Goal: Information Seeking & Learning: Find specific fact

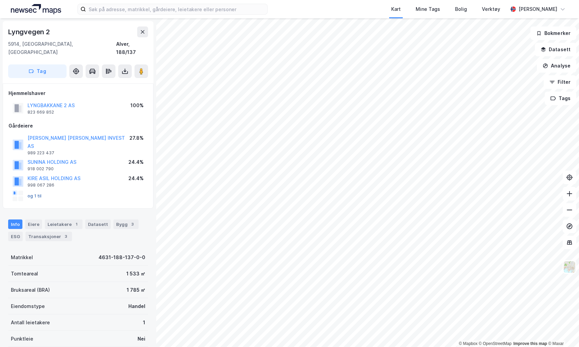
click at [0, 0] on button "og 1 til" at bounding box center [0, 0] width 0 height 0
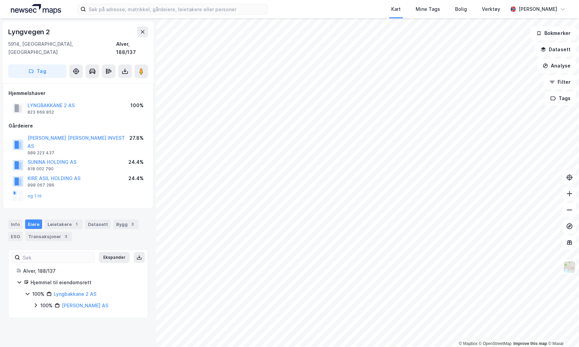
click at [34, 303] on icon at bounding box center [35, 305] width 5 height 5
click at [43, 315] on icon at bounding box center [44, 317] width 2 height 4
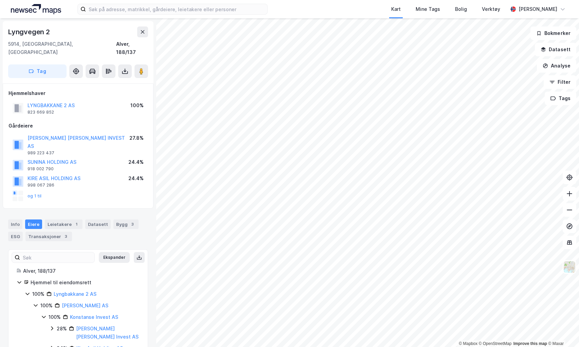
scroll to position [29, 0]
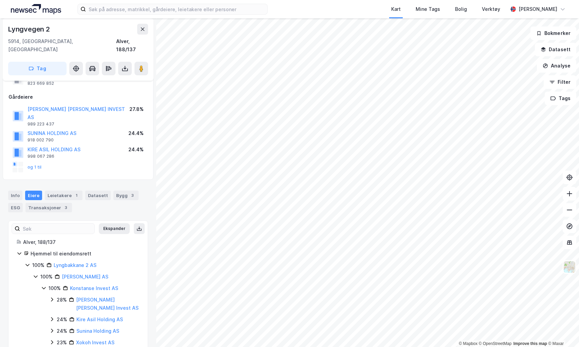
click at [50, 297] on icon at bounding box center [51, 299] width 5 height 5
click at [52, 297] on icon at bounding box center [51, 299] width 5 height 5
click at [53, 316] on div "24% Kire Asil Holding AS" at bounding box center [94, 320] width 90 height 8
click at [53, 319] on icon at bounding box center [52, 320] width 4 height 2
click at [53, 318] on icon at bounding box center [52, 320] width 2 height 4
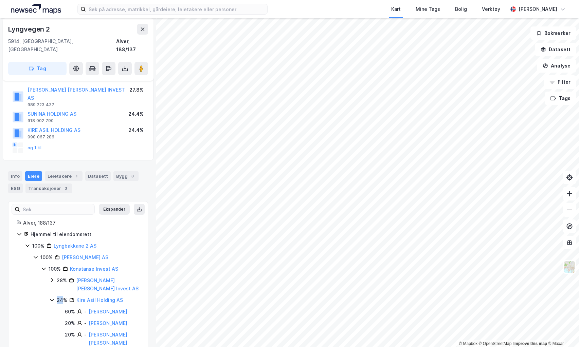
scroll to position [64, 0]
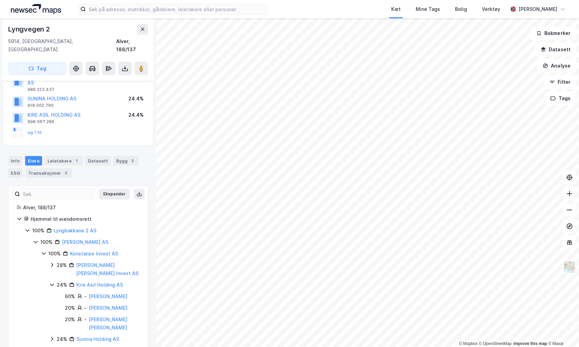
click at [51, 282] on icon at bounding box center [51, 284] width 5 height 5
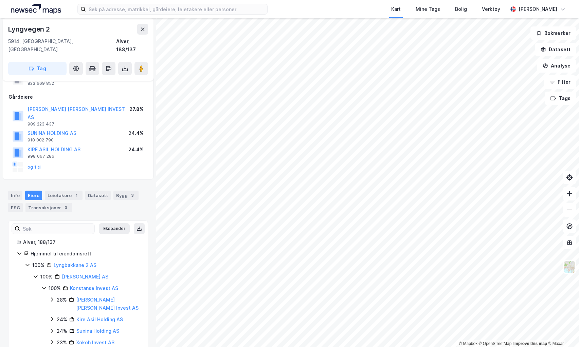
click at [50, 328] on icon at bounding box center [51, 330] width 5 height 5
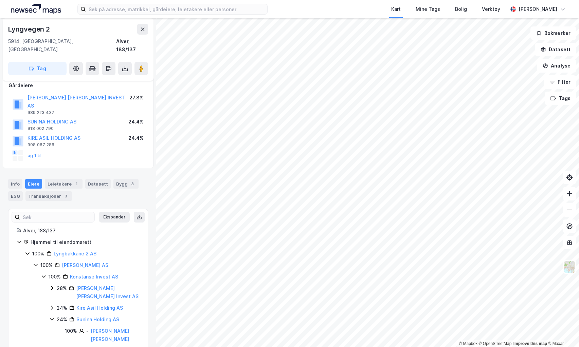
click at [51, 317] on icon at bounding box center [51, 319] width 5 height 5
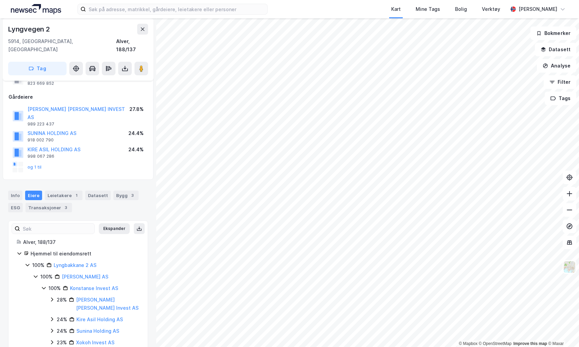
click at [51, 340] on icon at bounding box center [51, 342] width 5 height 5
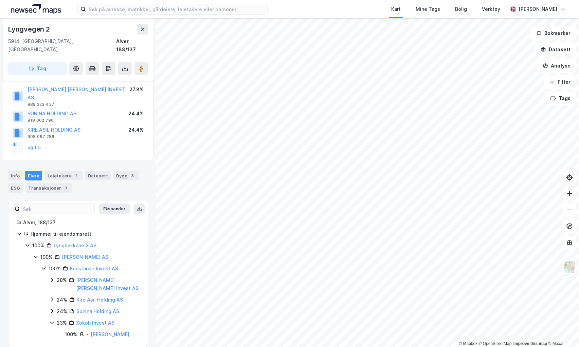
click at [53, 320] on icon at bounding box center [51, 322] width 5 height 5
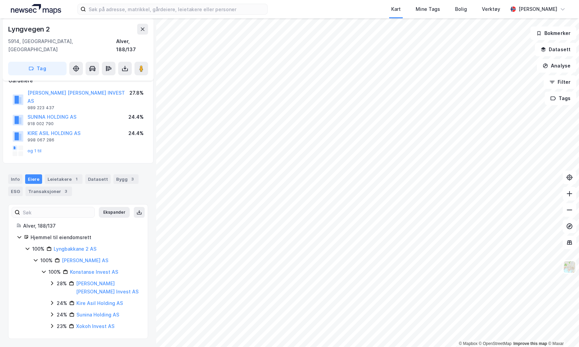
scroll to position [29, 0]
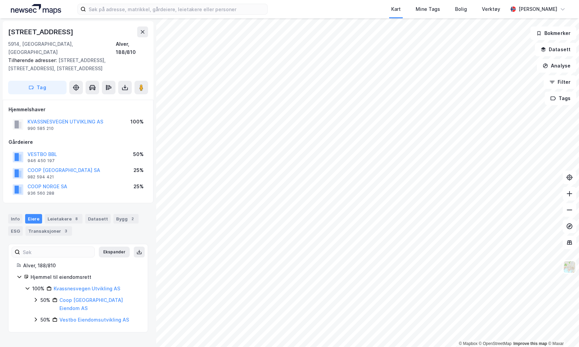
click at [35, 298] on icon at bounding box center [35, 300] width 5 height 5
click at [35, 299] on icon at bounding box center [36, 300] width 4 height 2
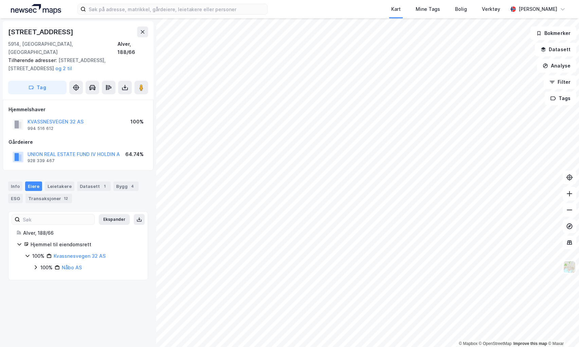
click at [36, 265] on icon at bounding box center [35, 267] width 5 height 5
click at [43, 276] on icon at bounding box center [43, 278] width 5 height 5
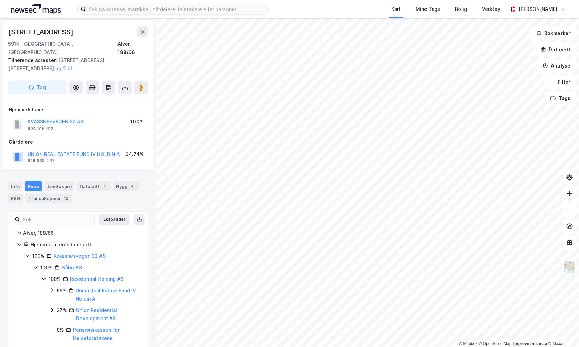
scroll to position [4, 0]
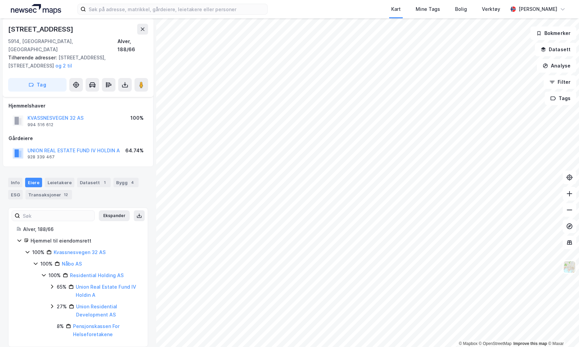
click at [51, 284] on icon at bounding box center [51, 286] width 5 height 5
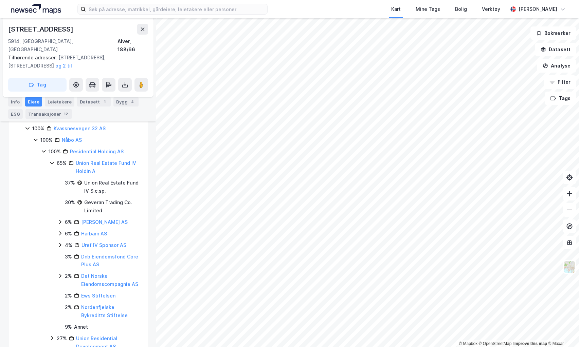
scroll to position [140, 0]
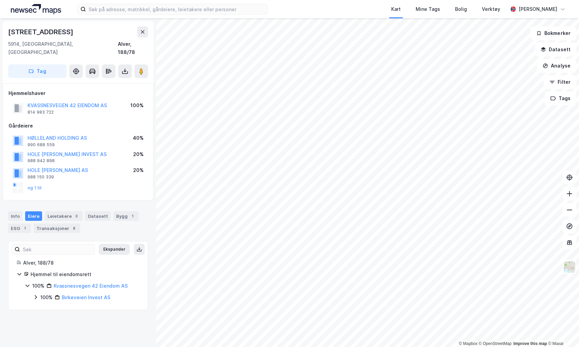
click at [35, 295] on icon at bounding box center [35, 297] width 5 height 5
click at [42, 306] on icon at bounding box center [43, 308] width 5 height 5
click at [51, 319] on icon at bounding box center [52, 321] width 2 height 4
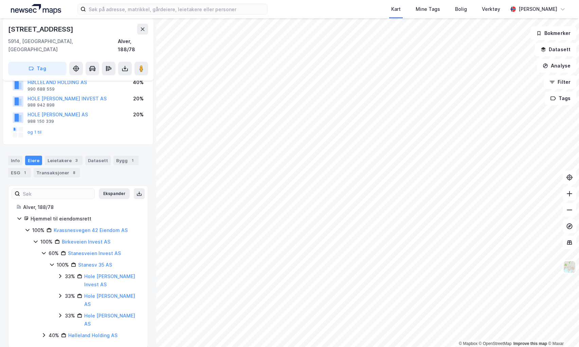
scroll to position [57, 0]
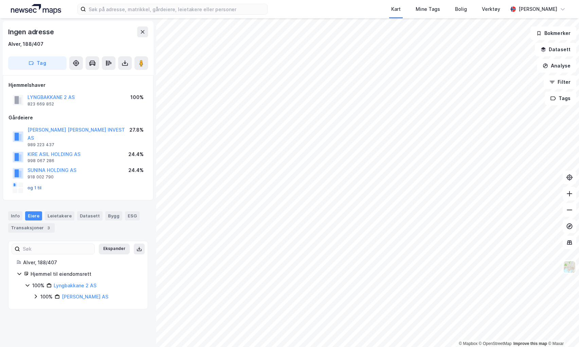
click at [0, 0] on button "og 1 til" at bounding box center [0, 0] width 0 height 0
click at [36, 294] on icon at bounding box center [35, 296] width 5 height 5
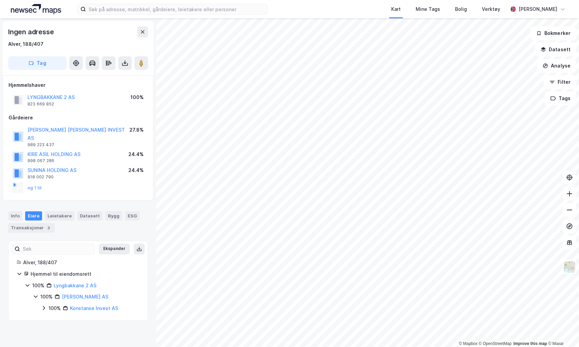
click at [42, 306] on icon at bounding box center [43, 308] width 5 height 5
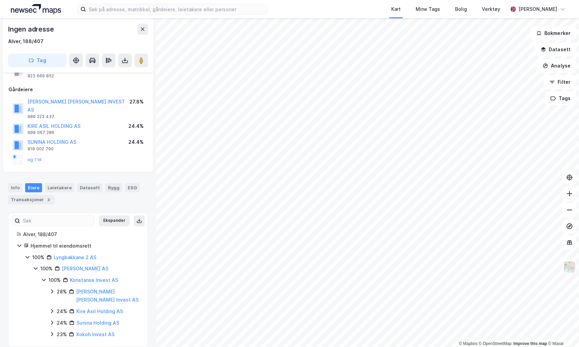
click at [52, 333] on icon at bounding box center [52, 335] width 2 height 4
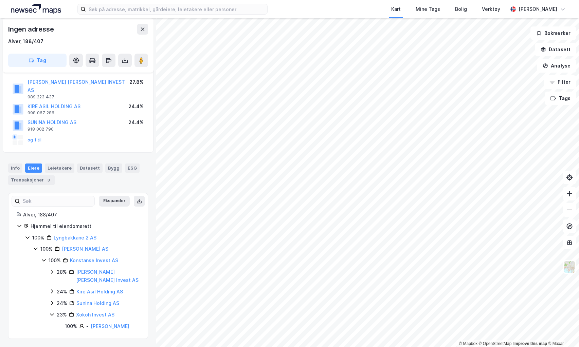
click at [52, 301] on icon at bounding box center [51, 303] width 5 height 5
click at [52, 289] on icon at bounding box center [51, 291] width 5 height 5
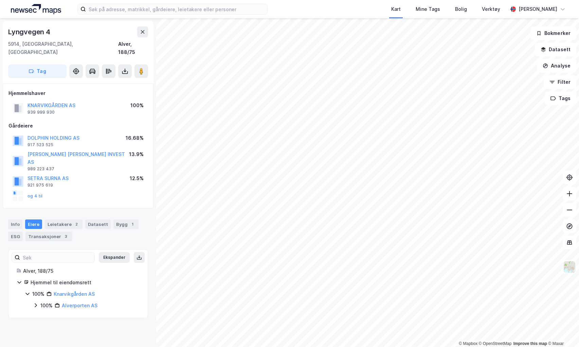
click at [35, 304] on icon at bounding box center [36, 306] width 2 height 4
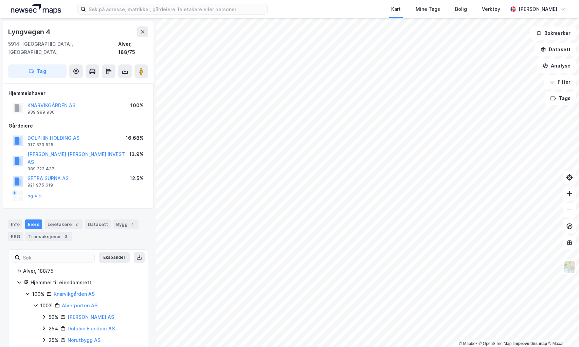
click at [41, 338] on icon at bounding box center [43, 340] width 5 height 5
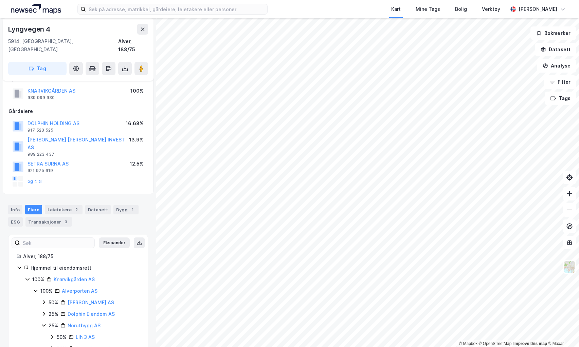
scroll to position [21, 0]
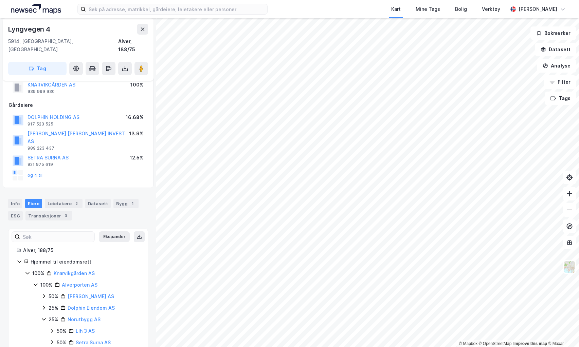
click at [45, 305] on icon at bounding box center [43, 307] width 5 height 5
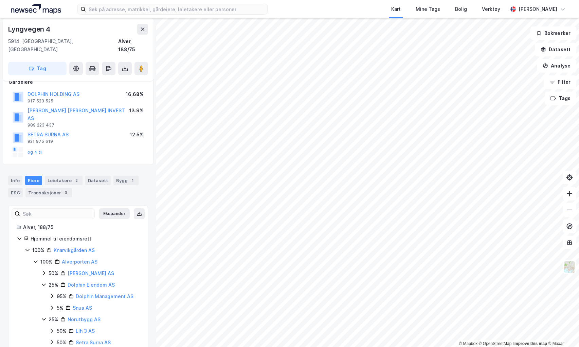
click at [50, 294] on icon at bounding box center [51, 296] width 5 height 5
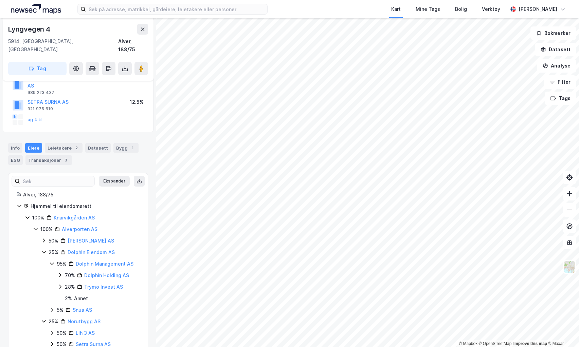
scroll to position [78, 0]
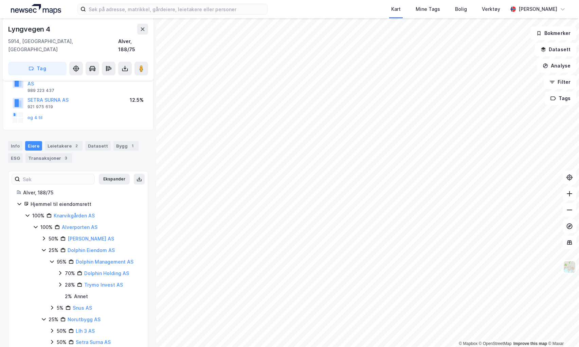
click at [57, 258] on div "95% Dolphin Management AS 70% Dolphin Holding AS 28% Trymo Invest AS 2 % Annet" at bounding box center [94, 279] width 90 height 43
click at [58, 271] on icon at bounding box center [59, 273] width 5 height 5
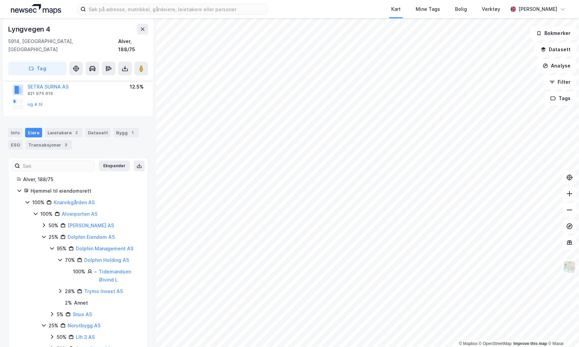
scroll to position [98, 0]
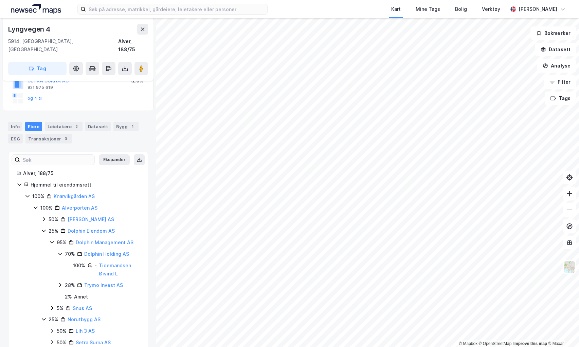
click at [61, 283] on icon at bounding box center [59, 285] width 5 height 5
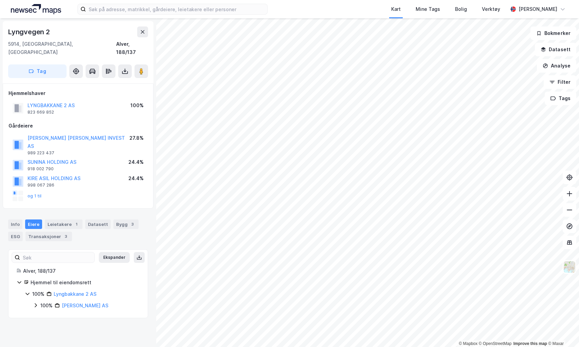
click at [35, 303] on icon at bounding box center [35, 305] width 5 height 5
click at [40, 302] on div "100% [PERSON_NAME] AS 100% Konstanse Invest AS" at bounding box center [86, 312] width 107 height 20
click at [43, 315] on icon at bounding box center [43, 317] width 5 height 5
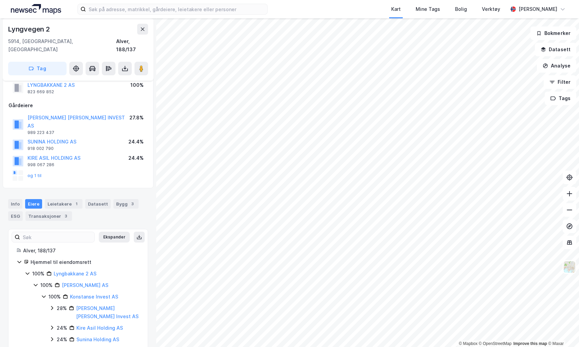
scroll to position [29, 0]
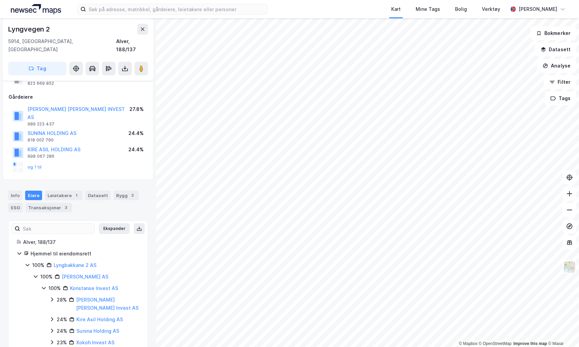
click at [50, 317] on icon at bounding box center [51, 319] width 5 height 5
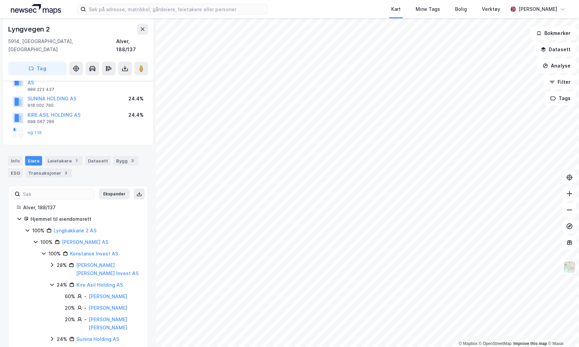
scroll to position [0, 0]
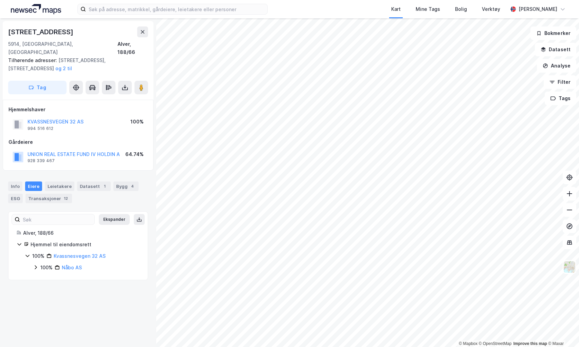
click at [35, 265] on icon at bounding box center [35, 267] width 5 height 5
click at [42, 276] on icon at bounding box center [43, 278] width 5 height 5
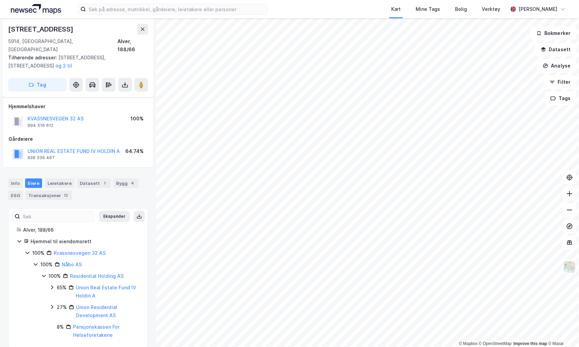
scroll to position [4, 0]
click at [51, 284] on icon at bounding box center [51, 286] width 5 height 5
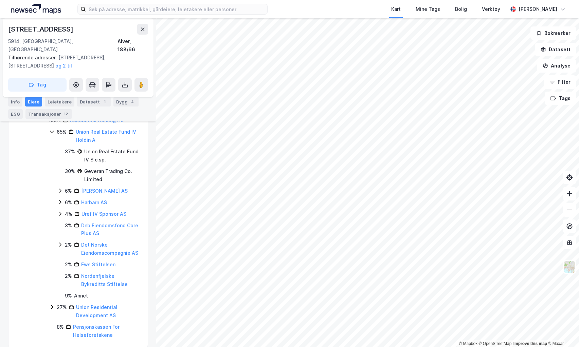
scroll to position [176, 0]
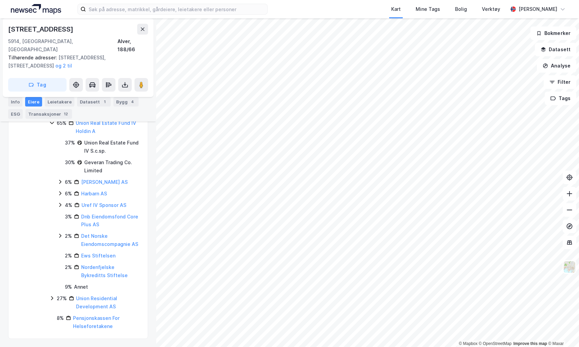
click at [52, 298] on icon at bounding box center [52, 299] width 2 height 4
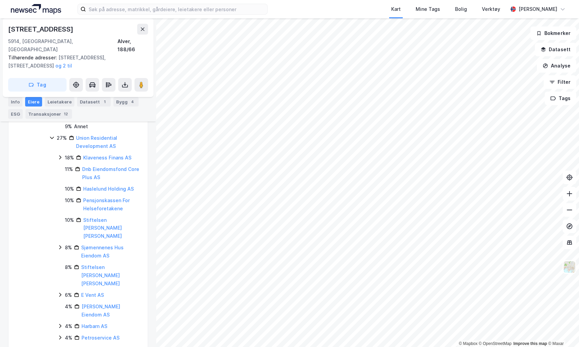
scroll to position [318, 0]
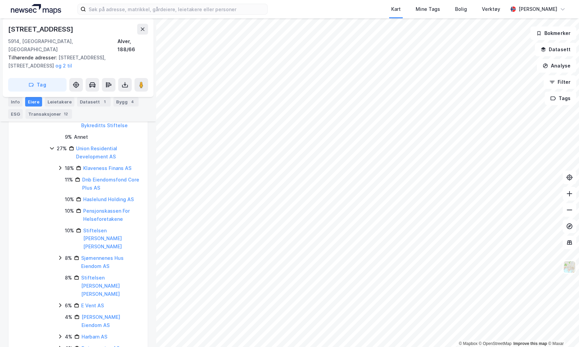
click at [51, 150] on icon at bounding box center [52, 148] width 4 height 2
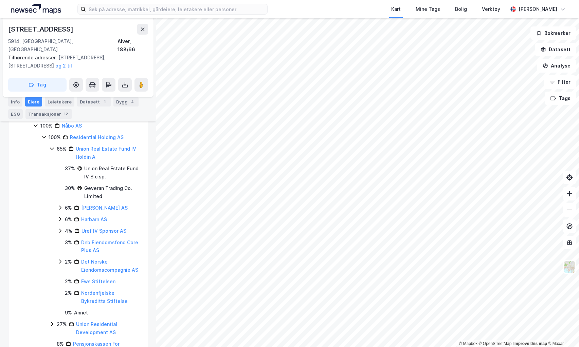
scroll to position [108, 0]
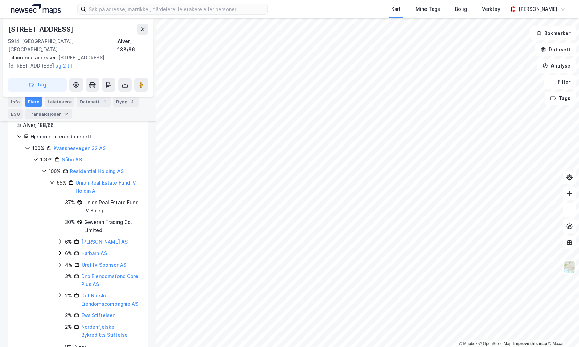
click at [52, 180] on icon at bounding box center [51, 182] width 5 height 5
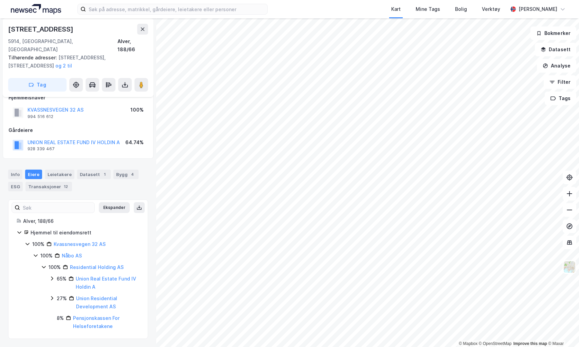
scroll to position [4, 0]
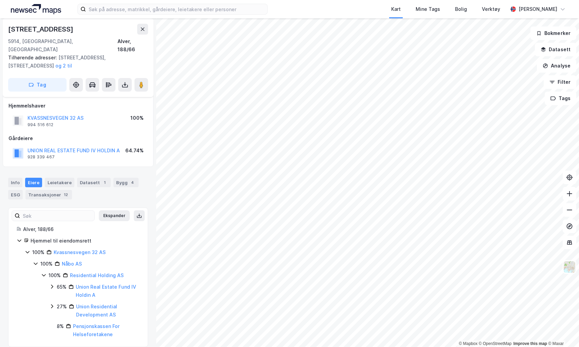
click at [51, 304] on icon at bounding box center [51, 306] width 5 height 5
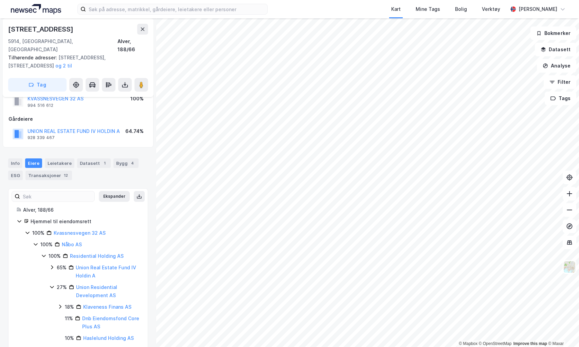
scroll to position [0, 0]
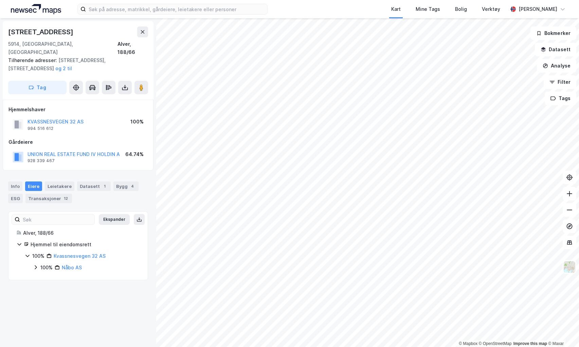
click at [37, 265] on icon at bounding box center [35, 267] width 5 height 5
click at [42, 276] on icon at bounding box center [43, 278] width 5 height 5
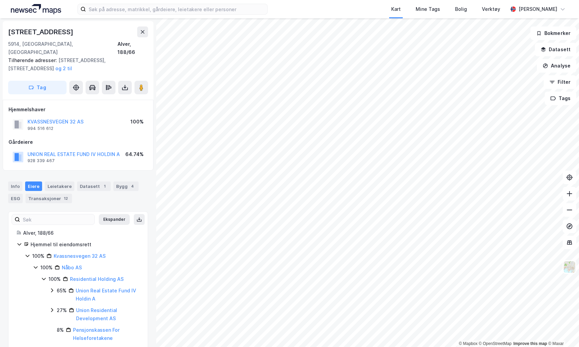
scroll to position [4, 0]
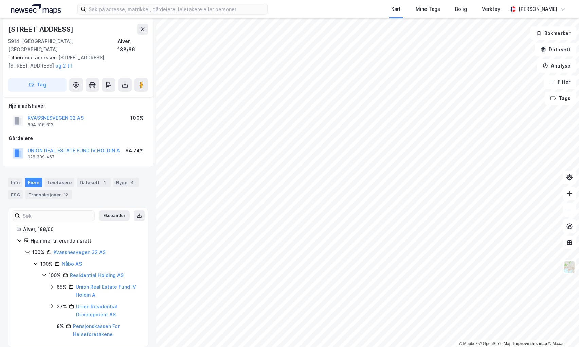
click at [51, 304] on icon at bounding box center [51, 306] width 5 height 5
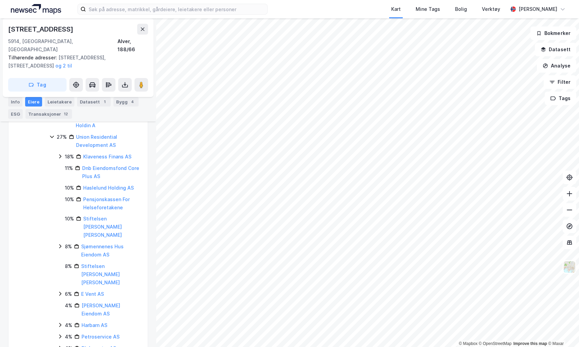
scroll to position [140, 0]
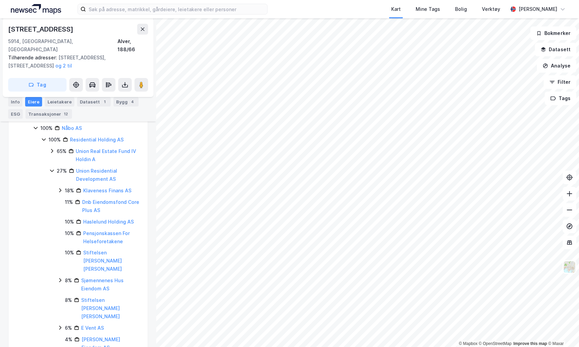
click at [53, 170] on icon at bounding box center [52, 171] width 4 height 2
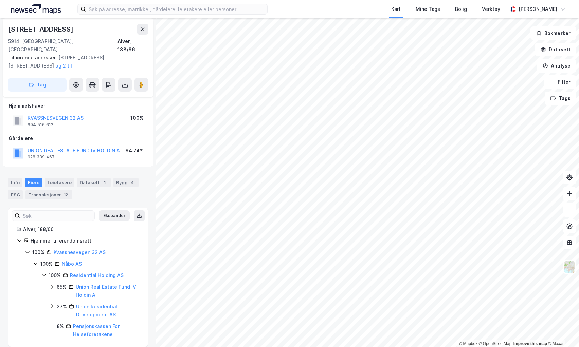
click at [51, 304] on icon at bounding box center [51, 306] width 5 height 5
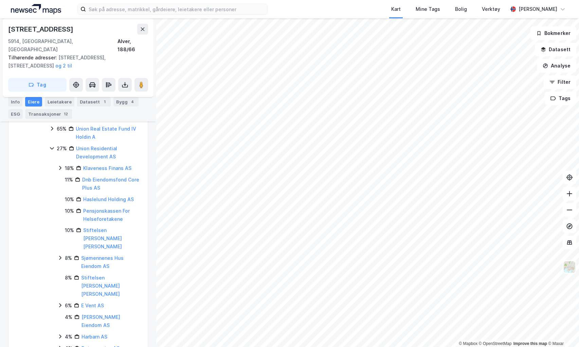
scroll to position [174, 0]
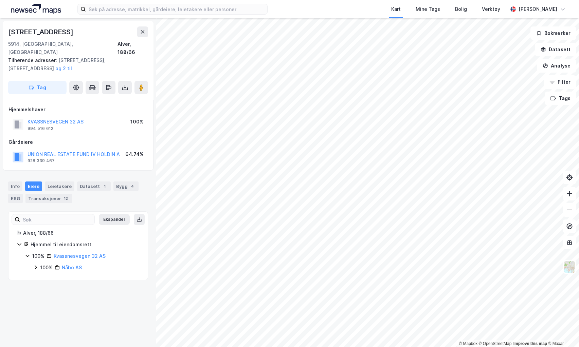
click at [36, 266] on icon at bounding box center [36, 268] width 2 height 4
click at [45, 276] on icon at bounding box center [43, 278] width 5 height 5
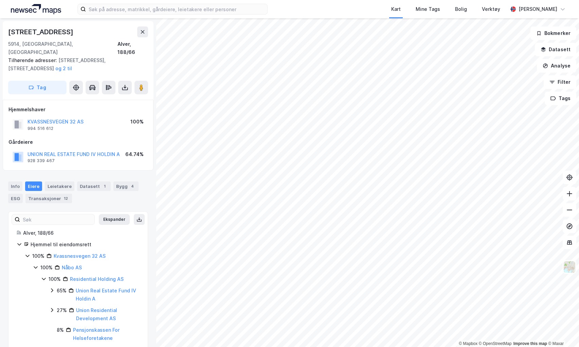
scroll to position [4, 0]
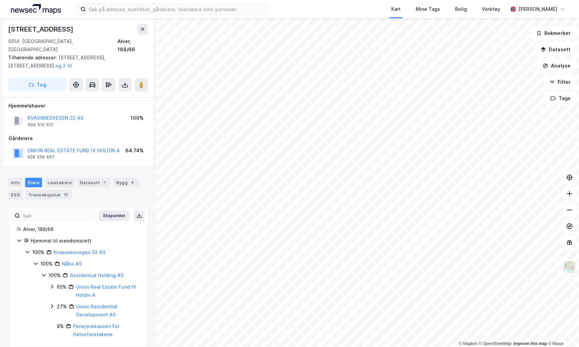
click at [51, 304] on icon at bounding box center [51, 306] width 5 height 5
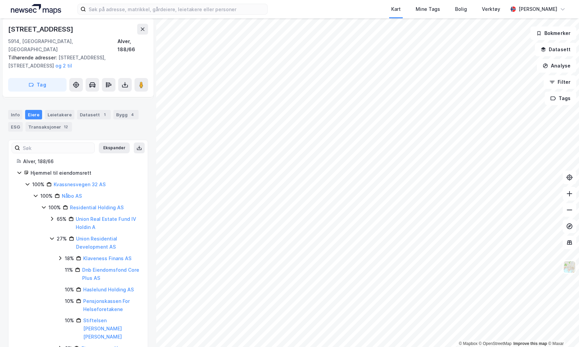
click at [51, 216] on icon at bounding box center [51, 218] width 5 height 5
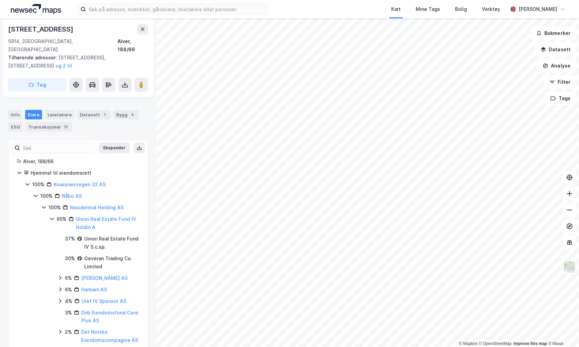
click at [51, 216] on icon at bounding box center [51, 218] width 5 height 5
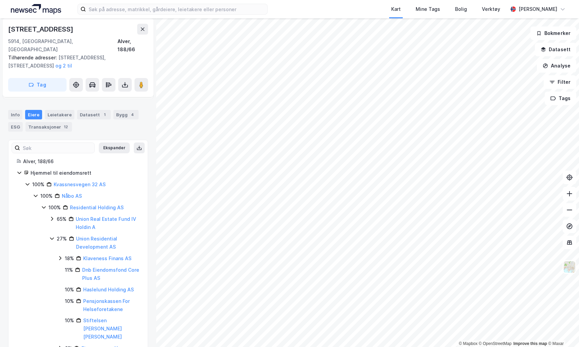
click at [52, 236] on icon at bounding box center [51, 238] width 5 height 5
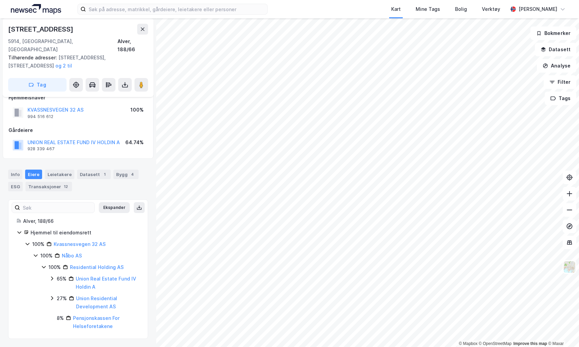
scroll to position [4, 0]
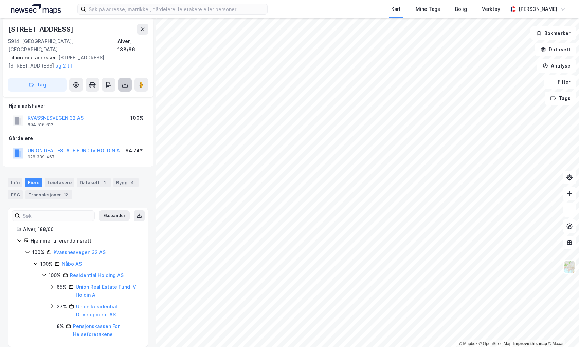
click at [128, 82] on icon at bounding box center [125, 85] width 7 height 7
click at [109, 96] on div "Last ned grunnbok" at bounding box center [91, 98] width 39 height 5
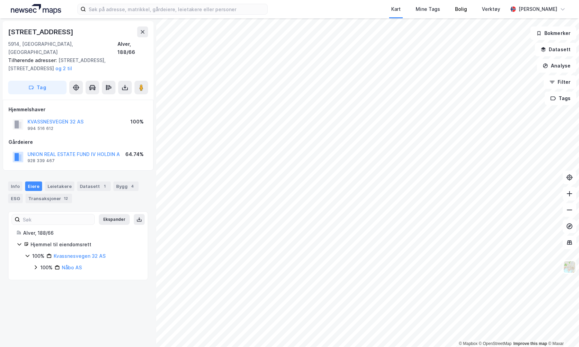
click at [457, 6] on div "Kart Mine Tags [PERSON_NAME] Verktøy [PERSON_NAME] © Mapbox © OpenStreetMap Imp…" at bounding box center [289, 173] width 579 height 347
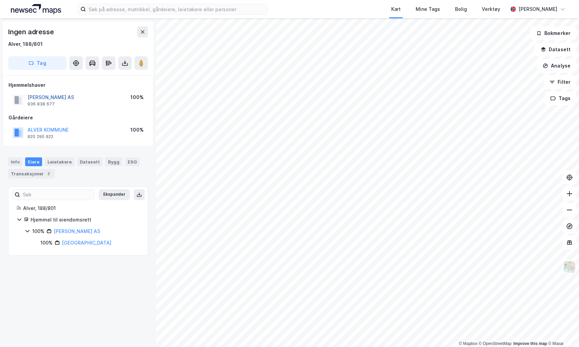
click at [0, 0] on button "[PERSON_NAME] AS" at bounding box center [0, 0] width 0 height 0
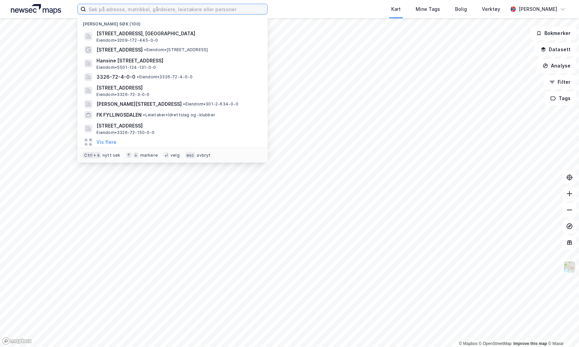
click at [124, 8] on input at bounding box center [176, 9] width 181 height 10
type input "h"
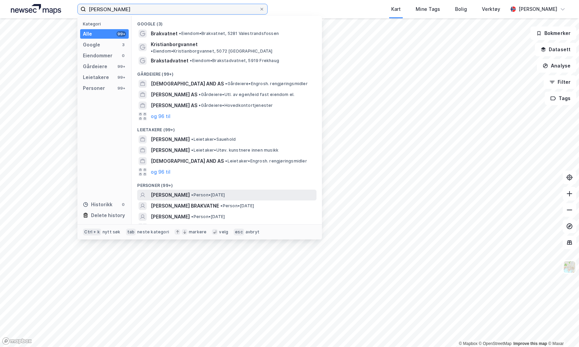
type input "kristian brakvatne"
click at [210, 193] on span "• Person • 3. nov. 1991" at bounding box center [208, 195] width 34 height 5
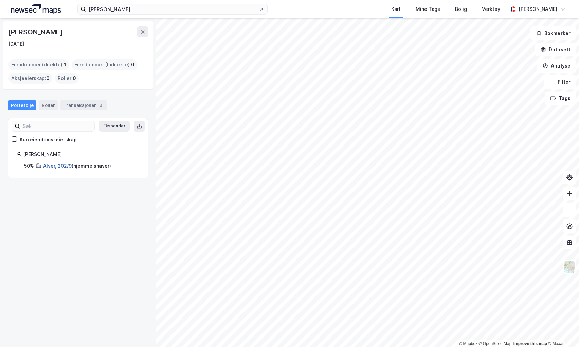
click at [49, 163] on link "Alver, 202/9" at bounding box center [57, 166] width 29 height 6
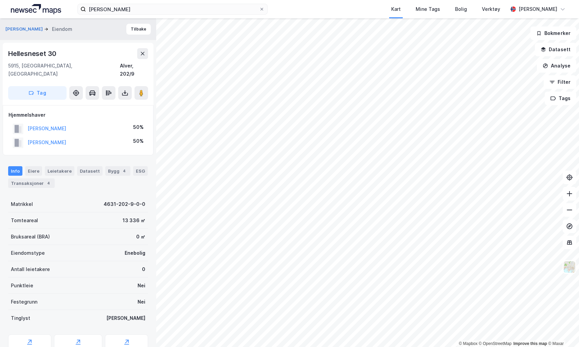
click at [39, 53] on div "Hellesneset 30" at bounding box center [33, 53] width 50 height 11
click at [116, 13] on input "kristian brakvatne" at bounding box center [172, 9] width 173 height 10
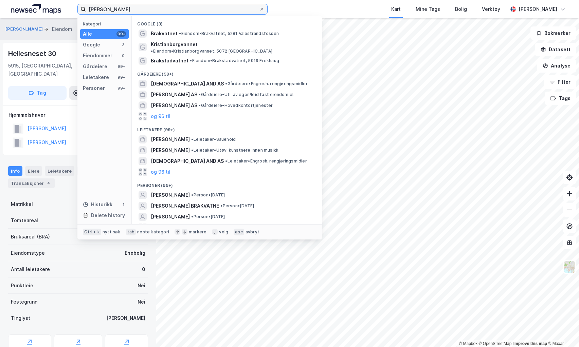
click at [116, 13] on input "kristian brakvatne" at bounding box center [172, 9] width 173 height 10
